Goal: Task Accomplishment & Management: Use online tool/utility

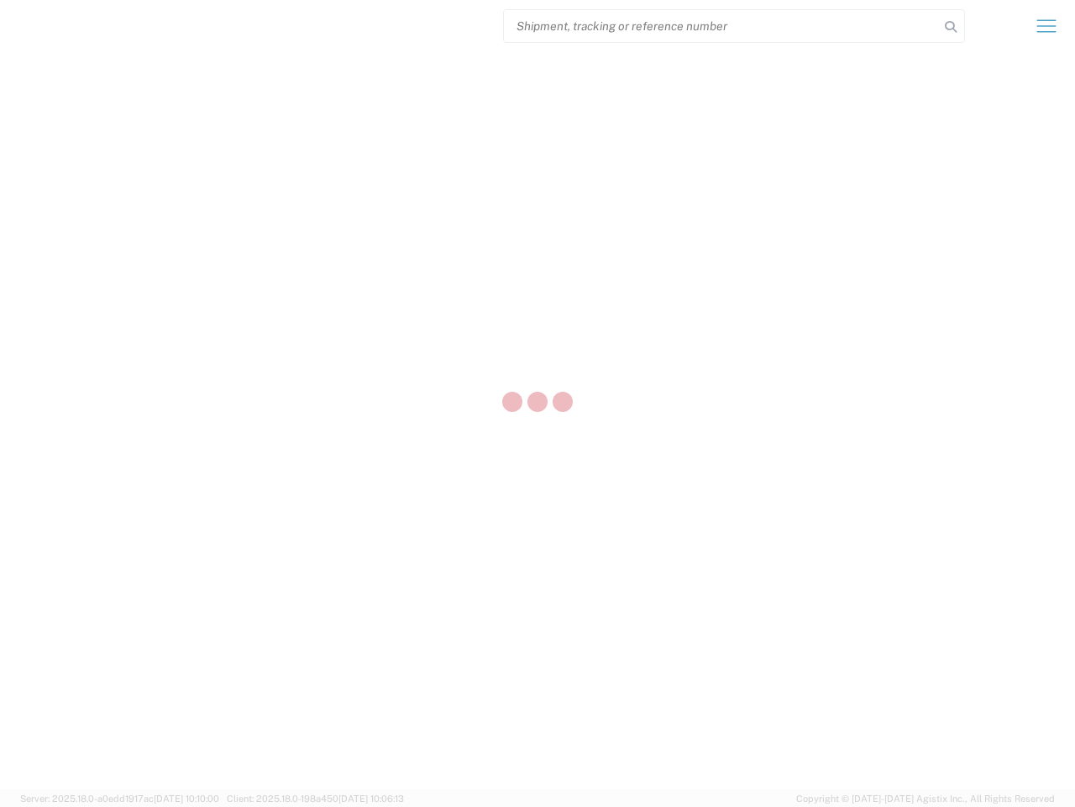
select select "US"
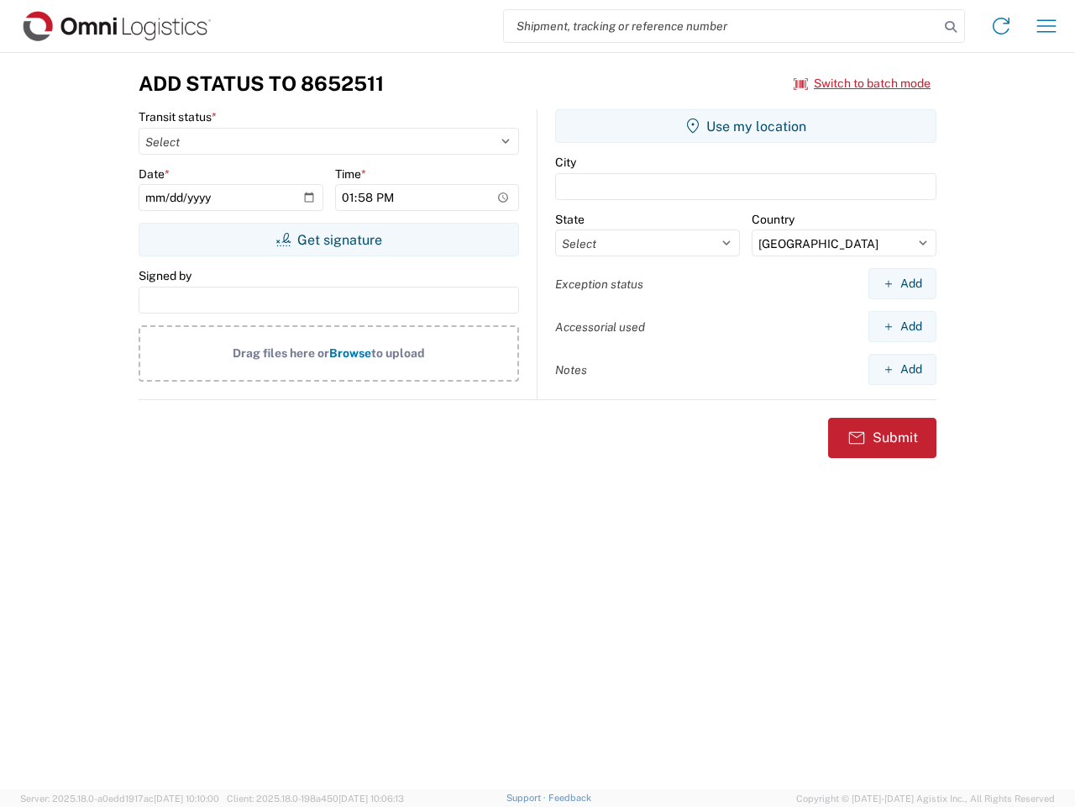
click at [722, 26] on input "search" at bounding box center [721, 26] width 435 height 32
click at [951, 27] on icon at bounding box center [951, 27] width 24 height 24
click at [1001, 26] on icon at bounding box center [1001, 26] width 27 height 27
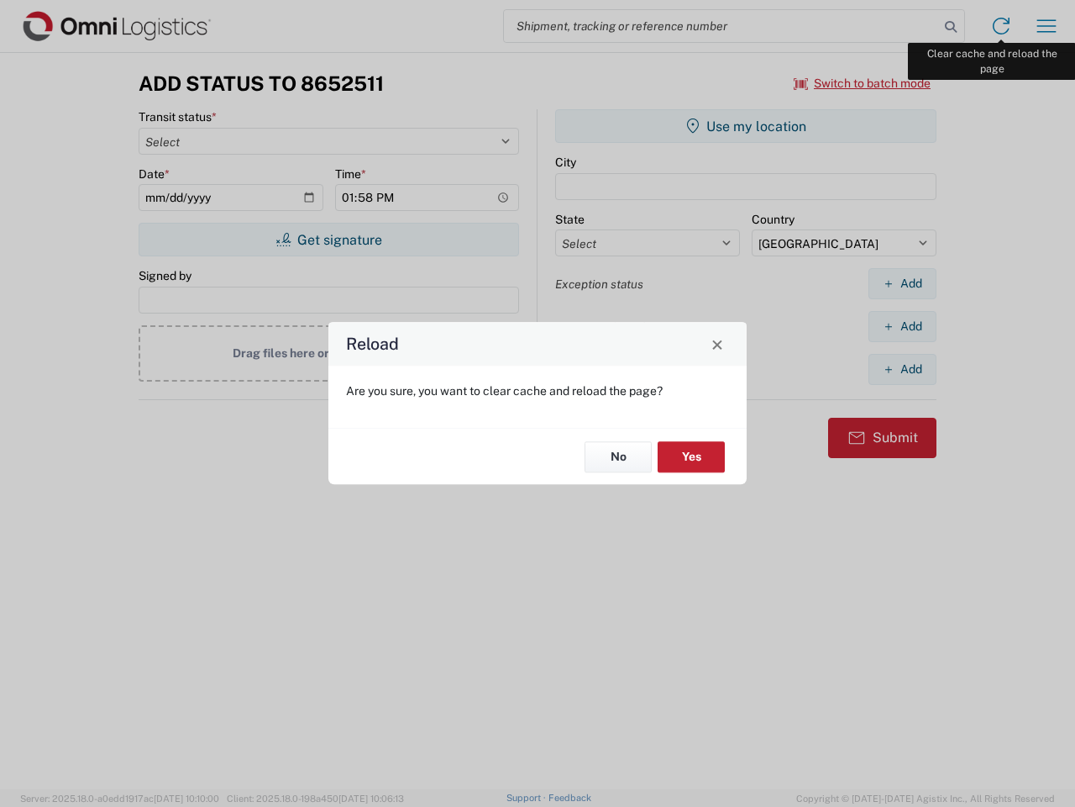
click at [1047, 26] on div "Reload Are you sure, you want to clear cache and reload the page? No Yes" at bounding box center [537, 403] width 1075 height 807
click at [863, 83] on div "Reload Are you sure, you want to clear cache and reload the page? No Yes" at bounding box center [537, 403] width 1075 height 807
click at [328, 239] on div "Reload Are you sure, you want to clear cache and reload the page? No Yes" at bounding box center [537, 403] width 1075 height 807
click at [746, 126] on div "Reload Are you sure, you want to clear cache and reload the page? No Yes" at bounding box center [537, 403] width 1075 height 807
click at [902, 283] on div "Reload Are you sure, you want to clear cache and reload the page? No Yes" at bounding box center [537, 403] width 1075 height 807
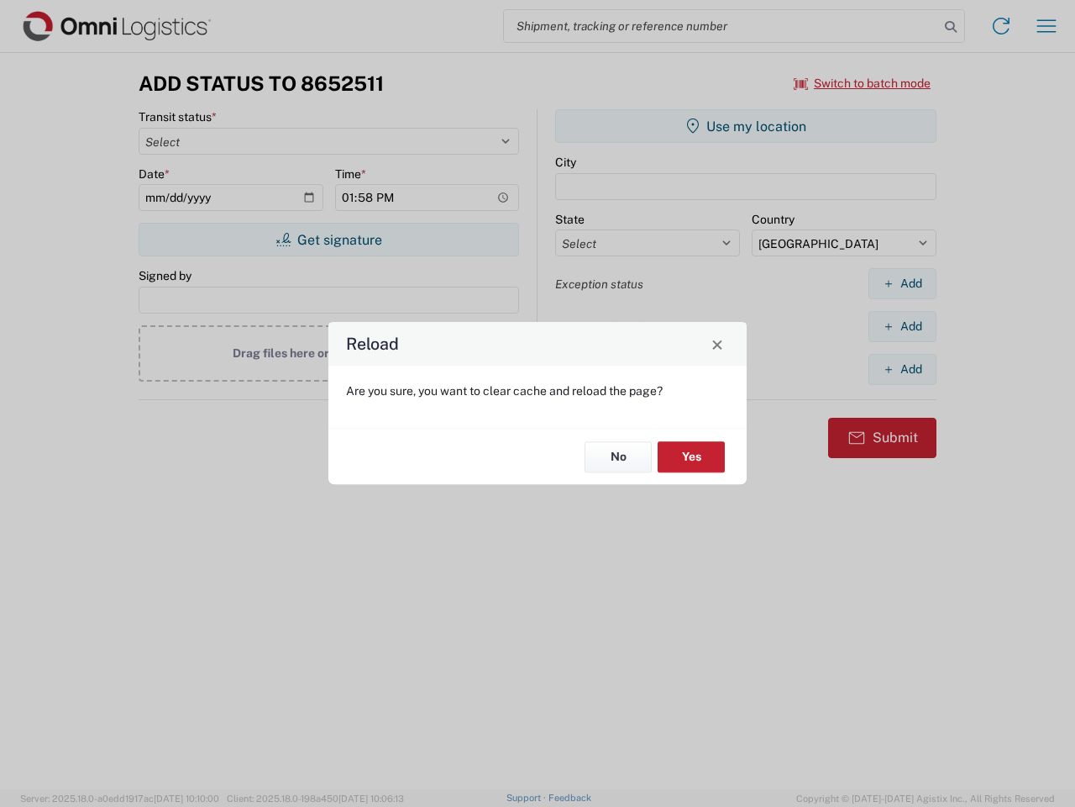
click at [902, 326] on div "Reload Are you sure, you want to clear cache and reload the page? No Yes" at bounding box center [537, 403] width 1075 height 807
click at [902, 369] on div "Reload Are you sure, you want to clear cache and reload the page? No Yes" at bounding box center [537, 403] width 1075 height 807
